Goal: Information Seeking & Learning: Find specific fact

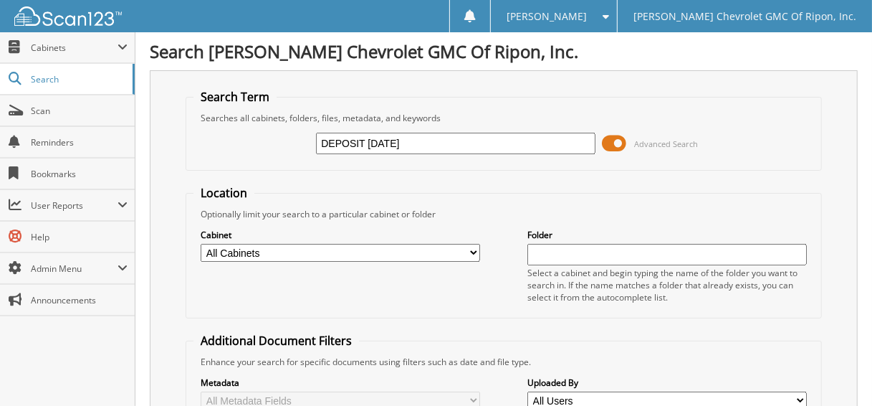
type input "DEPOSIT [DATE]"
click at [618, 145] on span at bounding box center [615, 143] width 24 height 21
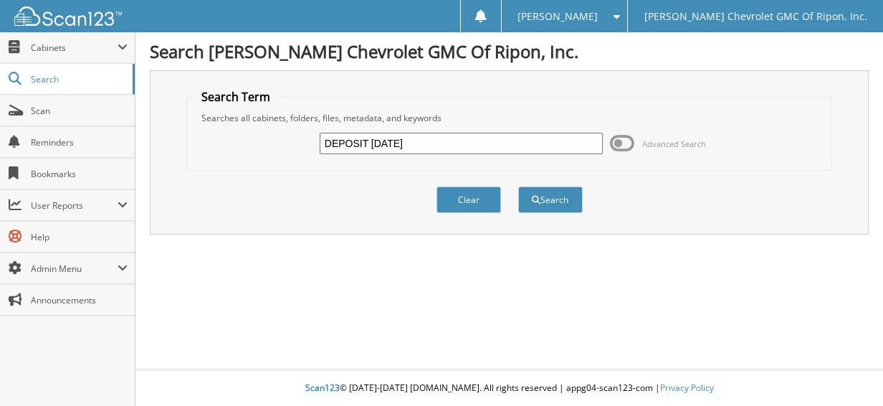
drag, startPoint x: 555, startPoint y: 199, endPoint x: 552, endPoint y: 219, distance: 19.6
click at [552, 219] on div "Clear Search" at bounding box center [509, 200] width 646 height 58
click at [551, 194] on button "Search" at bounding box center [550, 199] width 64 height 27
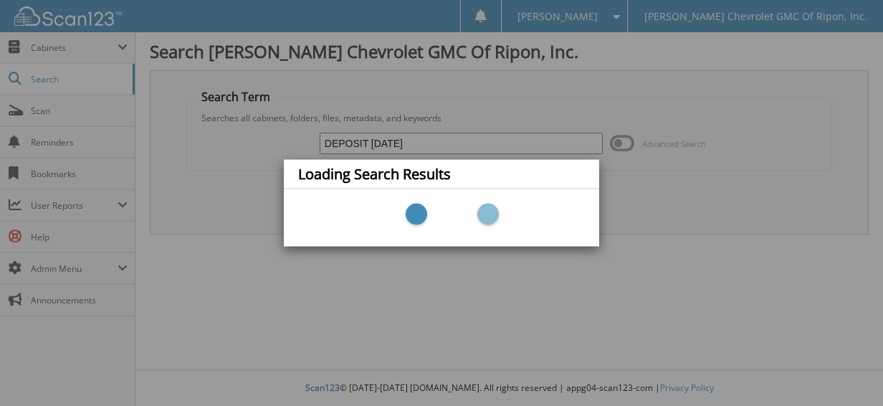
click at [73, 51] on div "Loading Search Results" at bounding box center [441, 203] width 883 height 406
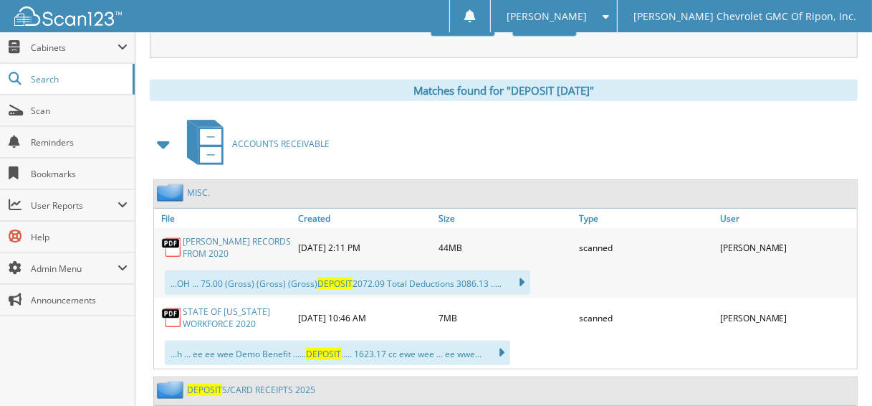
scroll to position [860, 0]
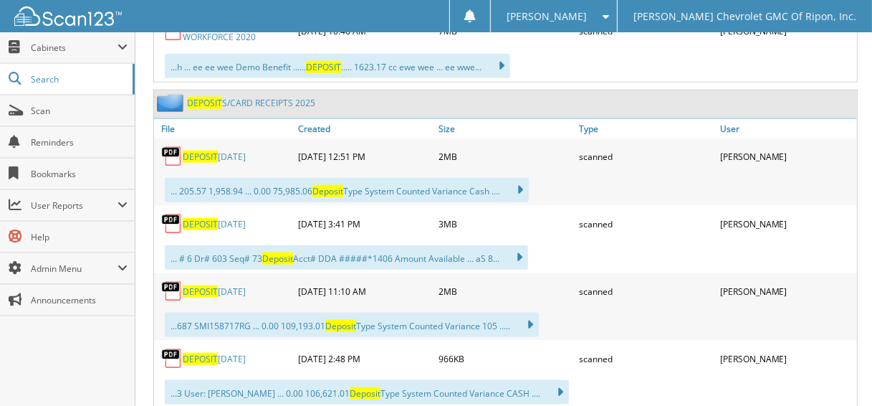
click at [256, 97] on link "DEPOSIT S/CARD RECEIPTS 2025" at bounding box center [251, 103] width 128 height 12
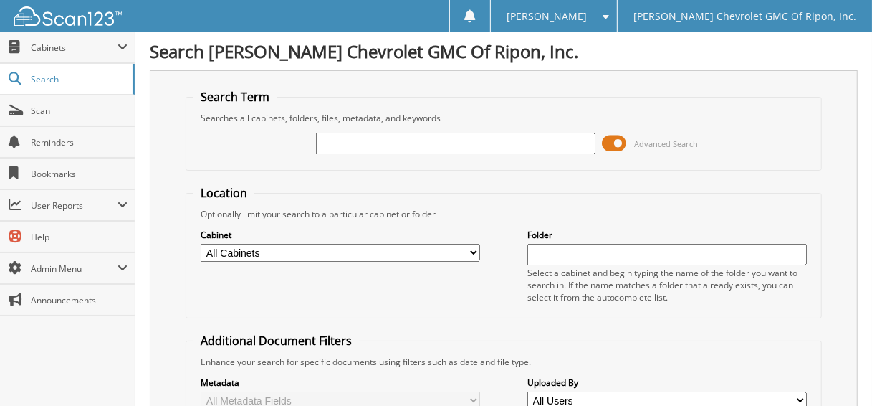
click at [351, 143] on input "text" at bounding box center [455, 143] width 279 height 21
type input "142541"
click at [601, 143] on div "142541 Advanced Search" at bounding box center [503, 143] width 620 height 39
click at [618, 138] on span at bounding box center [615, 143] width 24 height 21
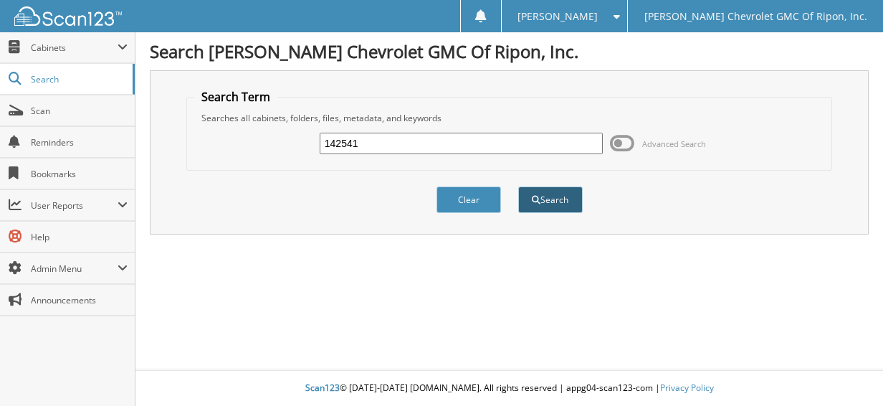
click at [553, 202] on button "Search" at bounding box center [550, 199] width 64 height 27
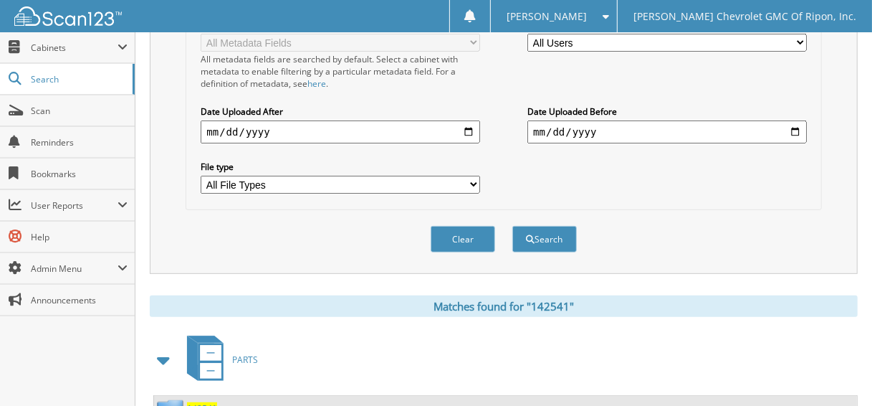
scroll to position [502, 0]
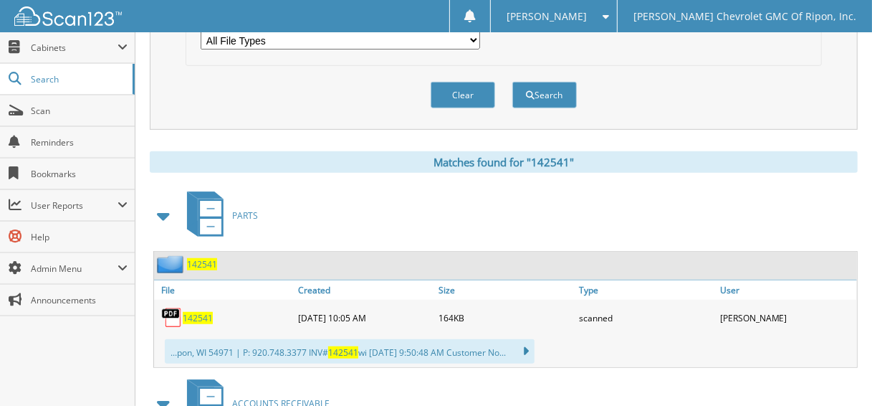
click at [213, 258] on span "142541" at bounding box center [202, 264] width 30 height 12
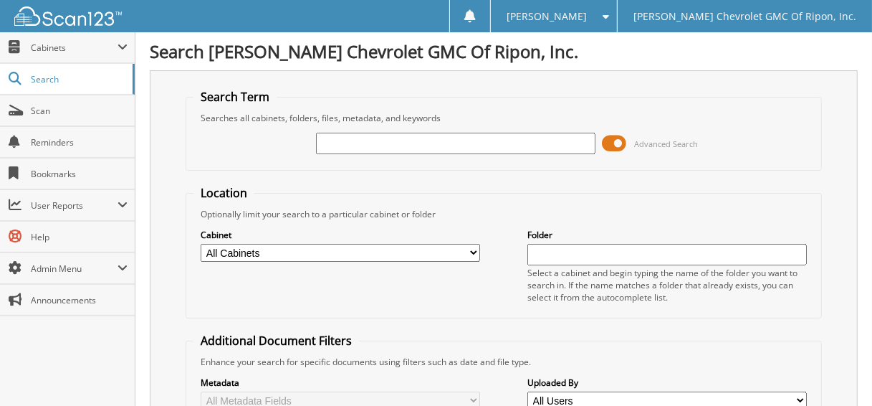
click at [361, 152] on input "text" at bounding box center [455, 143] width 279 height 21
type input "142578"
click at [617, 146] on span at bounding box center [615, 143] width 24 height 21
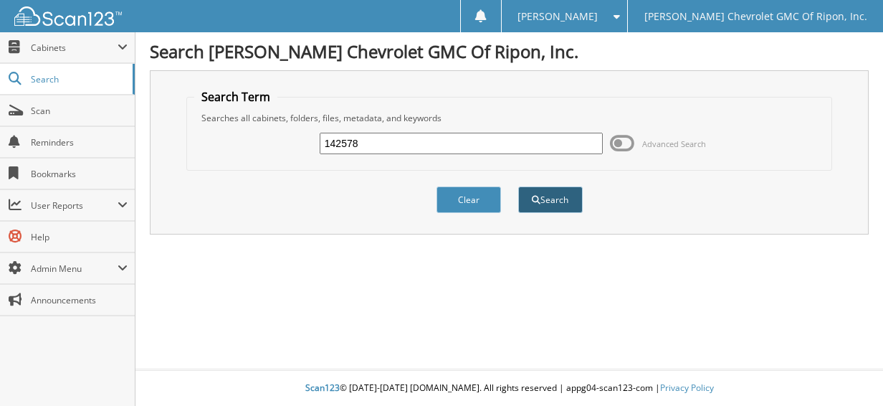
click at [571, 200] on button "Search" at bounding box center [550, 199] width 64 height 27
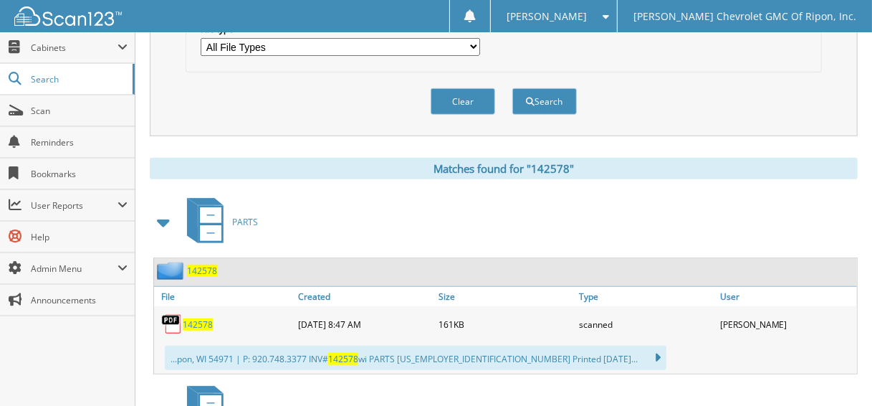
scroll to position [502, 0]
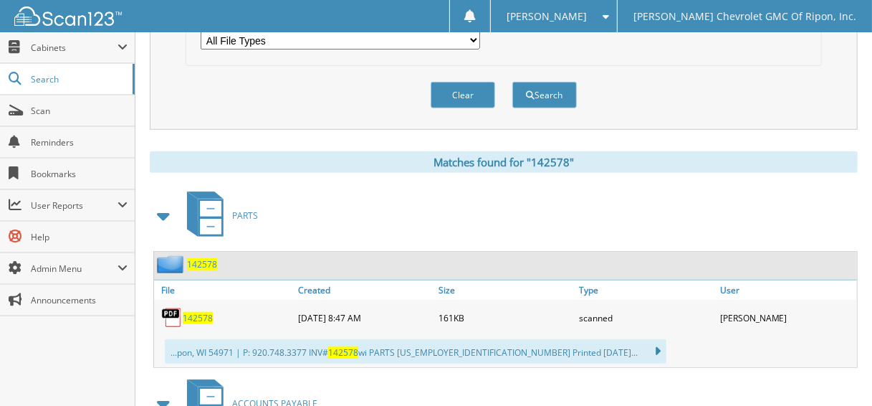
click at [209, 258] on span "142578" at bounding box center [202, 264] width 30 height 12
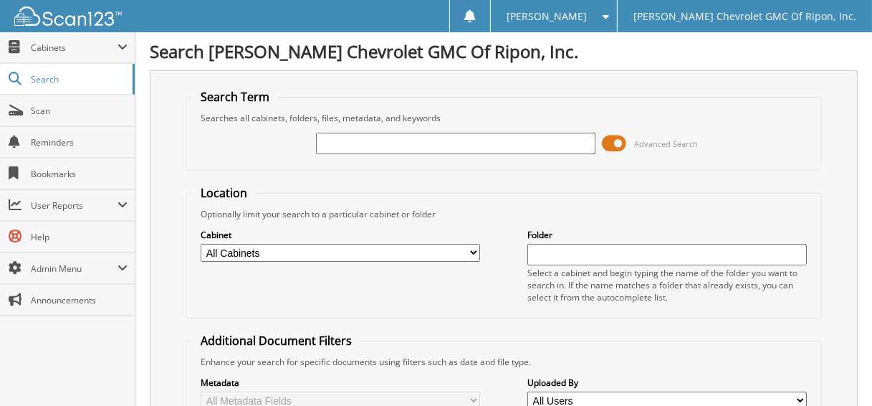
click at [434, 145] on input "text" at bounding box center [455, 143] width 279 height 21
type input "142707"
click at [618, 143] on span at bounding box center [615, 143] width 24 height 21
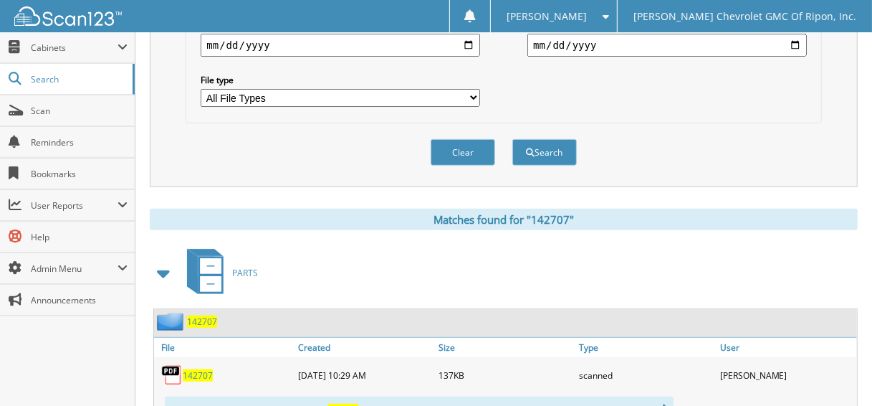
scroll to position [502, 0]
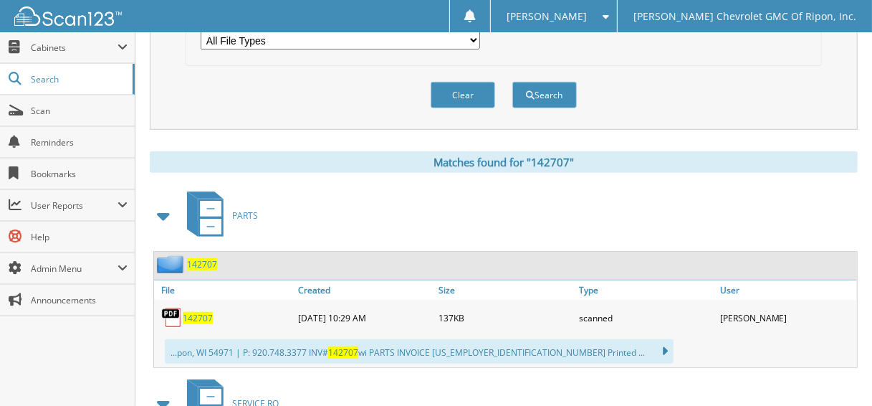
click at [210, 258] on span "142707" at bounding box center [202, 264] width 30 height 12
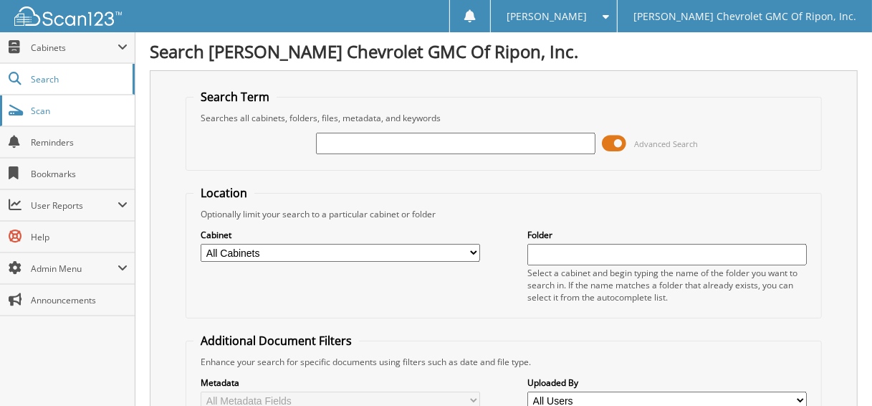
click at [107, 118] on link "Scan" at bounding box center [67, 110] width 135 height 31
